Goal: Task Accomplishment & Management: Use online tool/utility

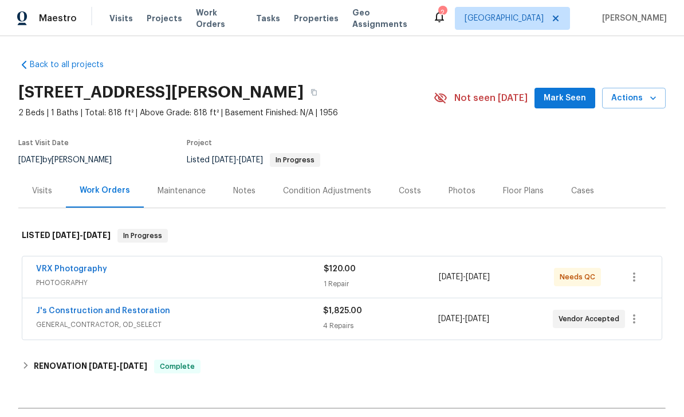
click at [455, 195] on div "Photos" at bounding box center [462, 190] width 27 height 11
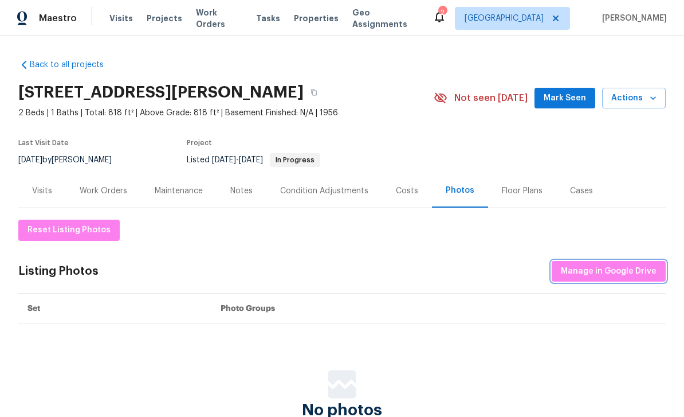
click at [624, 271] on span "Manage in Google Drive" at bounding box center [609, 271] width 96 height 14
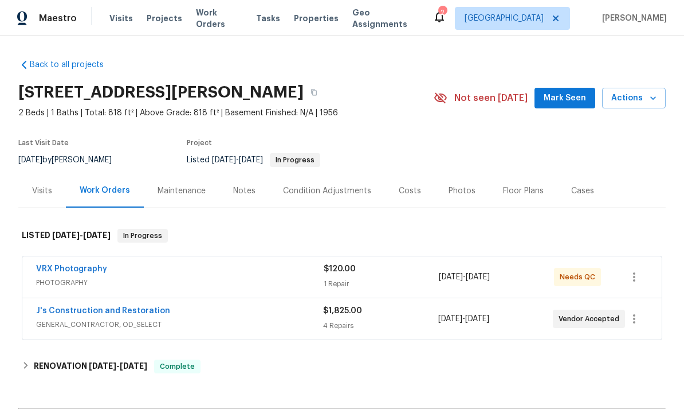
click at [457, 195] on div "Photos" at bounding box center [462, 190] width 27 height 11
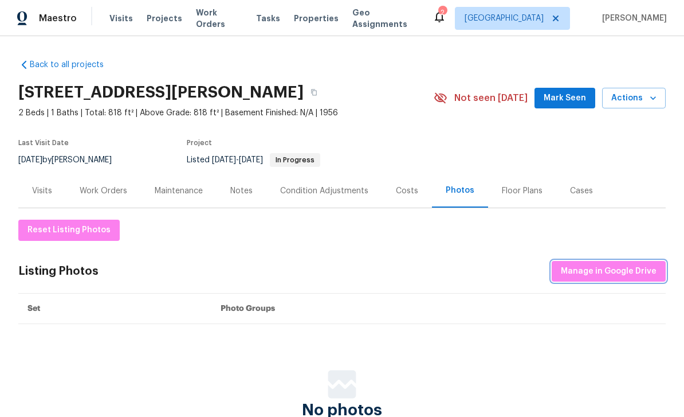
click at [618, 263] on button "Manage in Google Drive" at bounding box center [609, 271] width 114 height 21
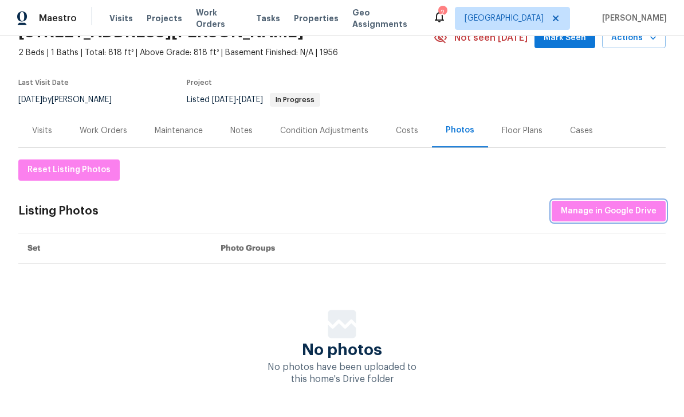
scroll to position [1, 0]
click at [604, 213] on span "Manage in Google Drive" at bounding box center [609, 211] width 96 height 14
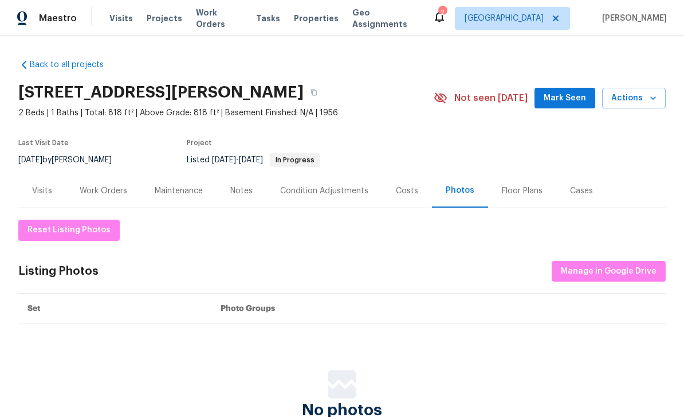
click at [608, 217] on div "Reset Listing Photos Listing Photos Manage in Google Drive Set Photo Groups No …" at bounding box center [342, 326] width 648 height 237
click at [619, 211] on div "Reset Listing Photos Listing Photos Manage in Google Drive Set Photo Groups No …" at bounding box center [342, 326] width 648 height 237
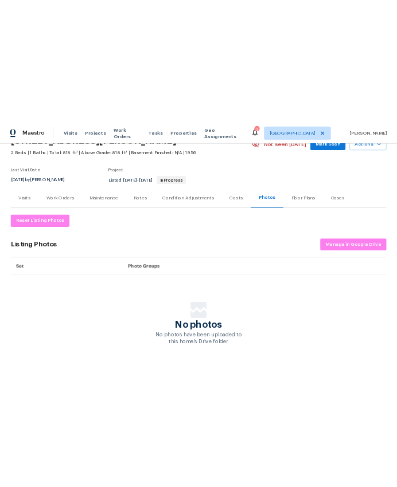
scroll to position [60, 0]
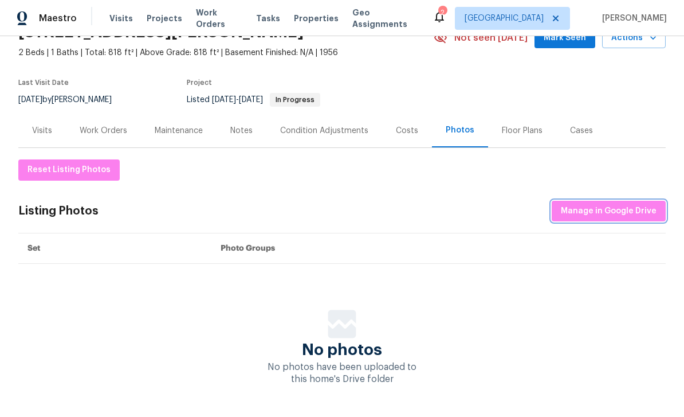
click at [620, 212] on span "Manage in Google Drive" at bounding box center [609, 211] width 96 height 14
